Goal: Information Seeking & Learning: Learn about a topic

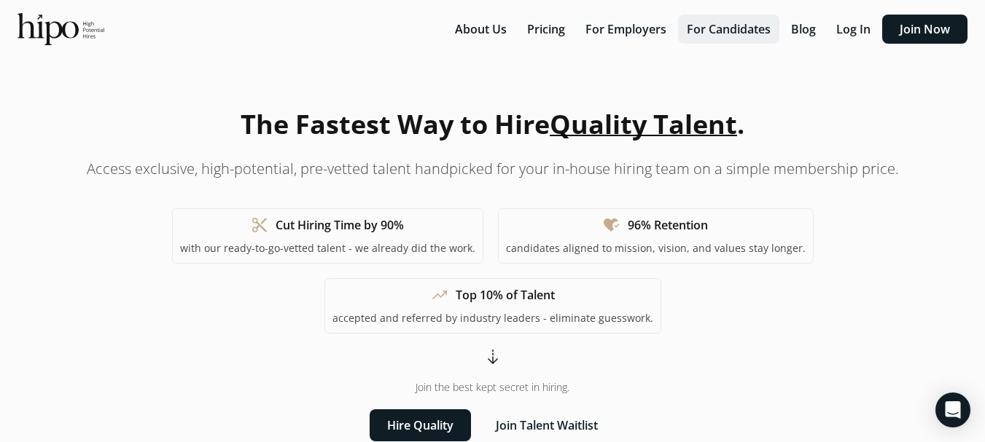
click at [739, 27] on button "For Candidates" at bounding box center [728, 29] width 101 height 29
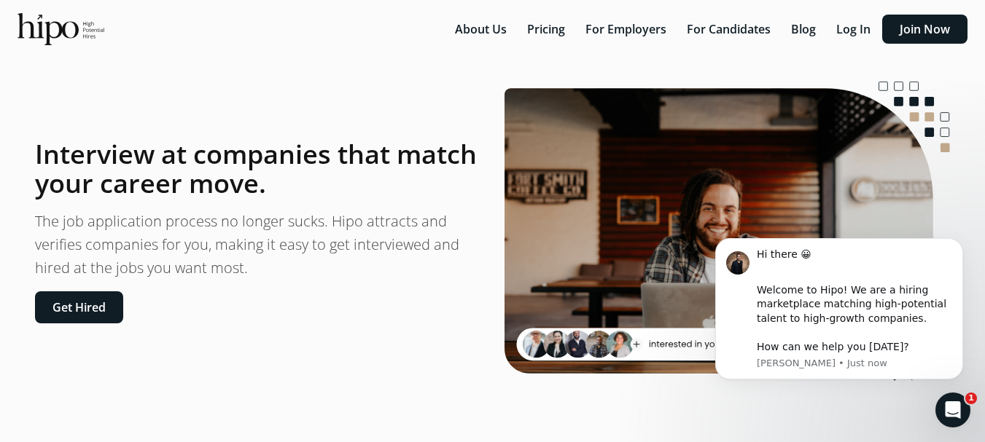
drag, startPoint x: 995, startPoint y: 238, endPoint x: 995, endPoint y: 23, distance: 215.1
click at [984, 23] on html "error We can't find the internet Attempting to reconnect refresh close error So…" at bounding box center [492, 221] width 985 height 442
